Goal: Information Seeking & Learning: Find specific page/section

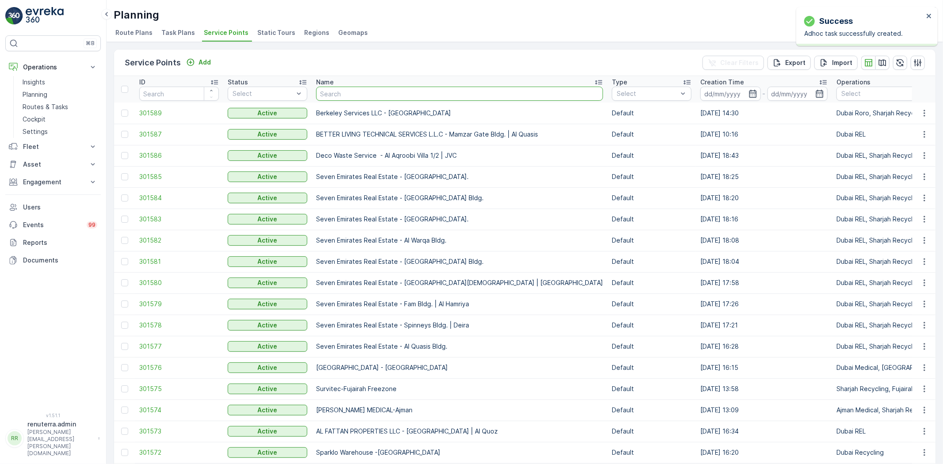
type input "fakeeh clinic"
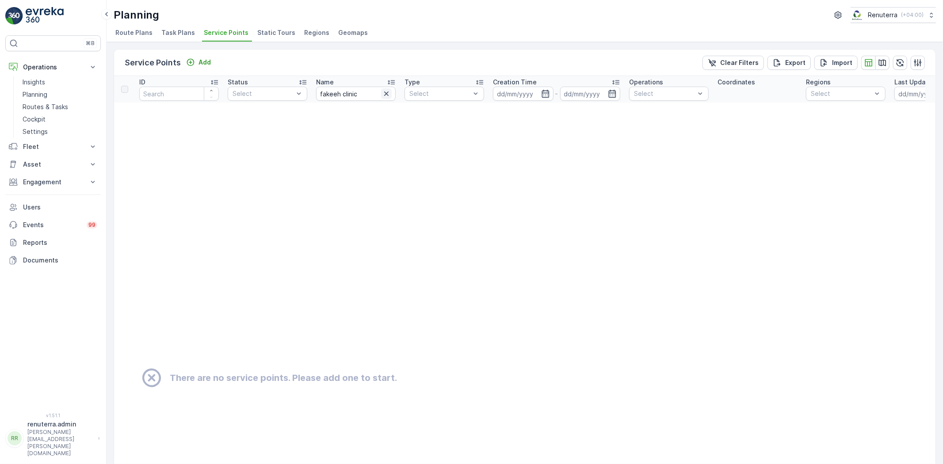
click at [385, 95] on icon "button" at bounding box center [386, 93] width 9 height 9
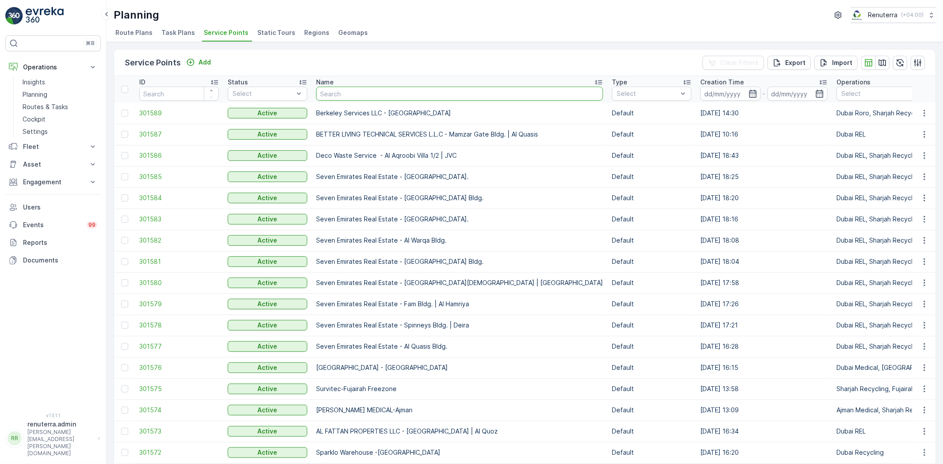
click at [329, 98] on input "text" at bounding box center [459, 94] width 287 height 14
drag, startPoint x: 358, startPoint y: 114, endPoint x: 353, endPoint y: 120, distance: 7.8
click at [355, 118] on td "Berkeley Services LLC - [GEOGRAPHIC_DATA]" at bounding box center [460, 113] width 296 height 21
click at [49, 111] on p "Routes & Tasks" at bounding box center [46, 107] width 46 height 9
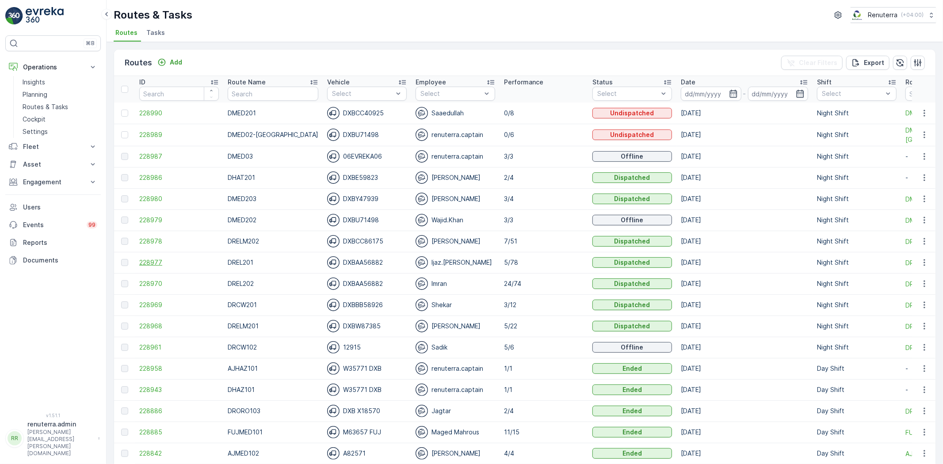
click at [154, 259] on span "228977" at bounding box center [179, 262] width 80 height 9
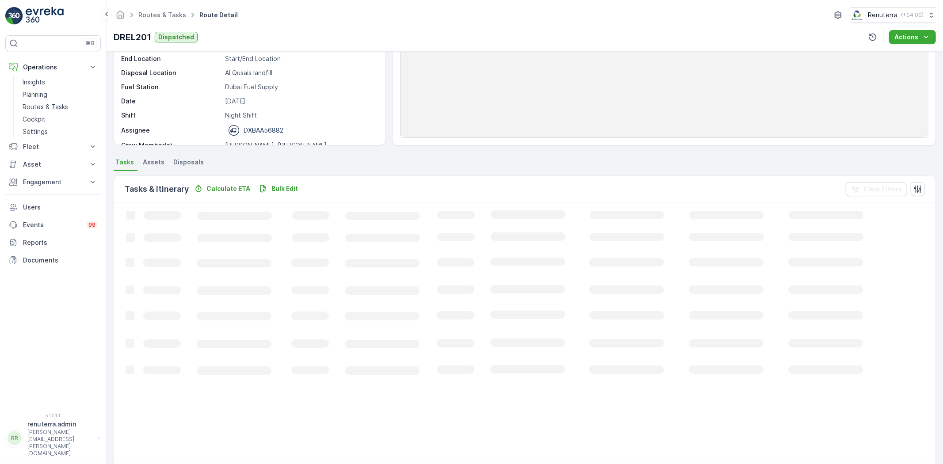
scroll to position [98, 0]
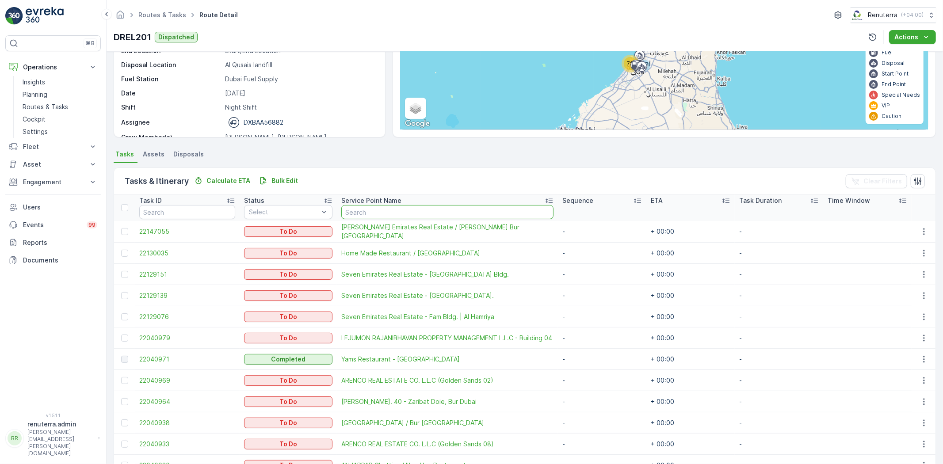
click at [362, 217] on input "text" at bounding box center [447, 212] width 212 height 14
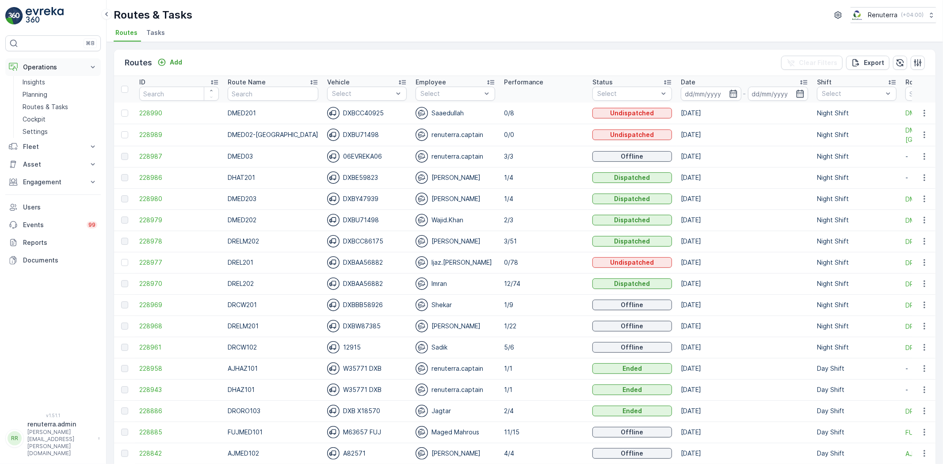
click at [52, 67] on p "Operations" at bounding box center [53, 67] width 60 height 9
click at [53, 71] on p "Operations" at bounding box center [53, 67] width 60 height 9
click at [45, 93] on p "Planning" at bounding box center [35, 94] width 25 height 9
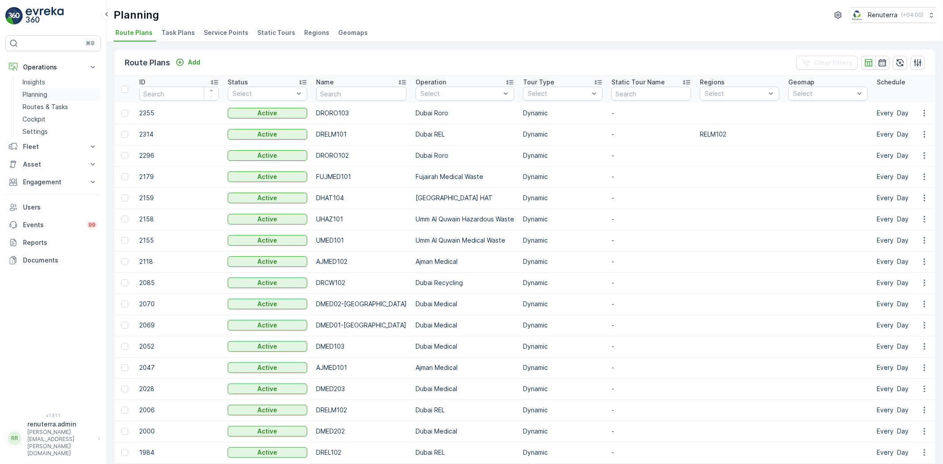
click at [41, 90] on p "Planning" at bounding box center [35, 94] width 25 height 9
click at [232, 37] on li "Service Points" at bounding box center [227, 34] width 50 height 15
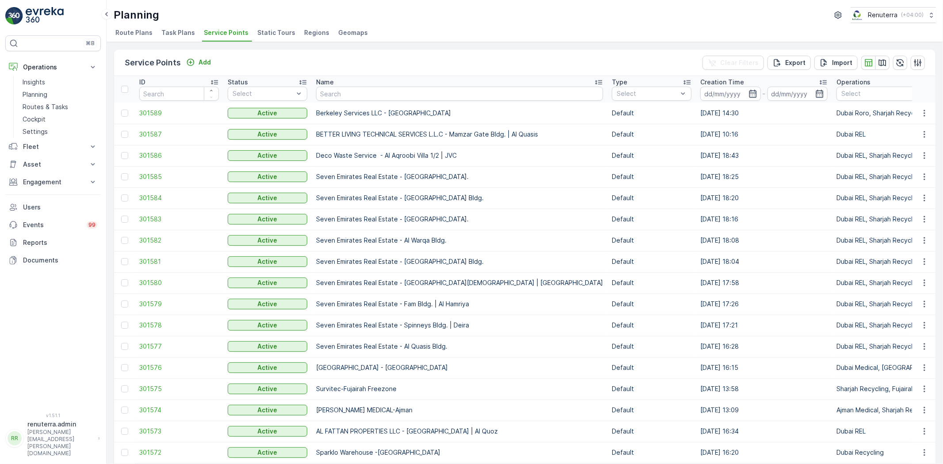
click at [339, 98] on input "text" at bounding box center [459, 94] width 287 height 14
type input "seven emir"
